Goal: Find specific page/section: Find specific page/section

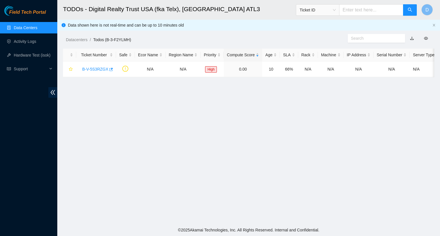
click at [37, 29] on link "Data Centers" at bounding box center [25, 27] width 23 height 5
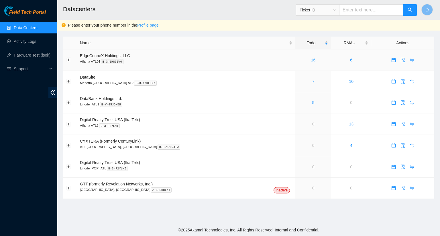
click at [311, 59] on link "16" at bounding box center [313, 60] width 5 height 5
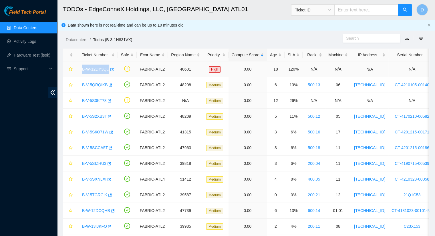
drag, startPoint x: 78, startPoint y: 70, endPoint x: 108, endPoint y: 76, distance: 30.6
click at [108, 76] on td "B-W-12DY3QU" at bounding box center [97, 70] width 42 height 16
copy link "B-W-12DY3QU"
click at [110, 70] on icon "button" at bounding box center [112, 70] width 4 height 4
click at [37, 29] on link "Data Centers" at bounding box center [25, 27] width 23 height 5
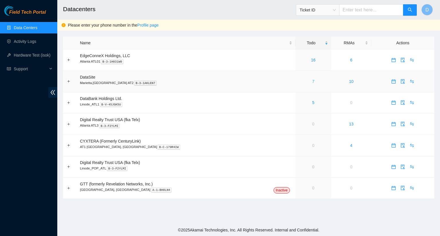
click at [312, 83] on link "7" at bounding box center [313, 81] width 2 height 5
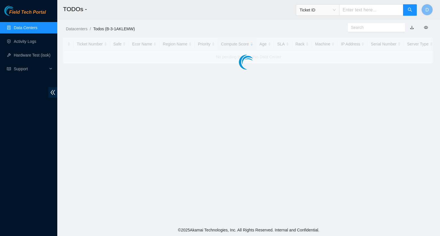
click at [283, 83] on main "TODOs - Ticket ID D Datacenters / Todos (B-3-1AKLEMW) / Ticket Number Safe Ecor…" at bounding box center [248, 112] width 382 height 224
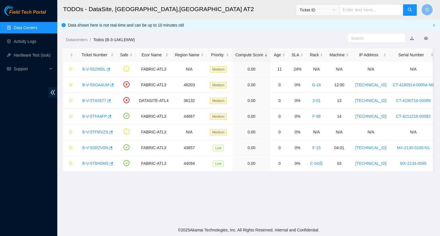
click at [33, 29] on link "Data Centers" at bounding box center [25, 27] width 23 height 5
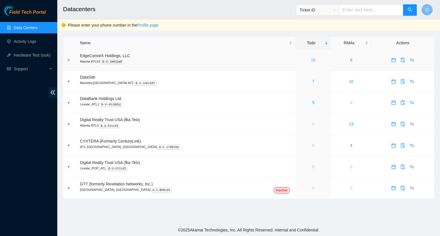
click at [311, 62] on link "16" at bounding box center [313, 60] width 5 height 5
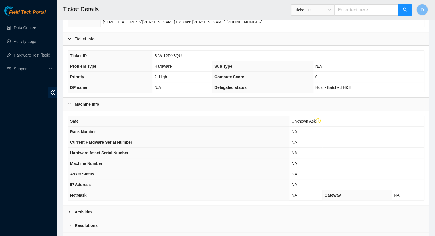
scroll to position [133, 0]
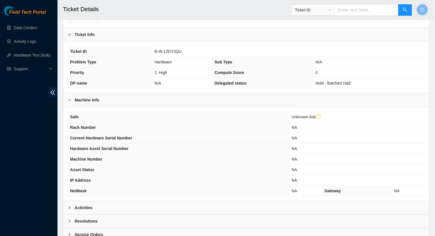
click at [110, 202] on div "Activities" at bounding box center [246, 208] width 366 height 13
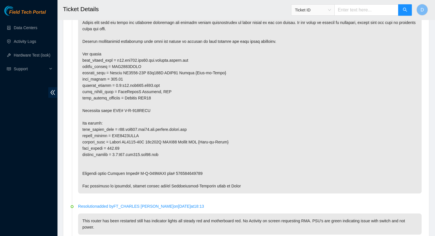
scroll to position [336, 0]
